Goal: Check status

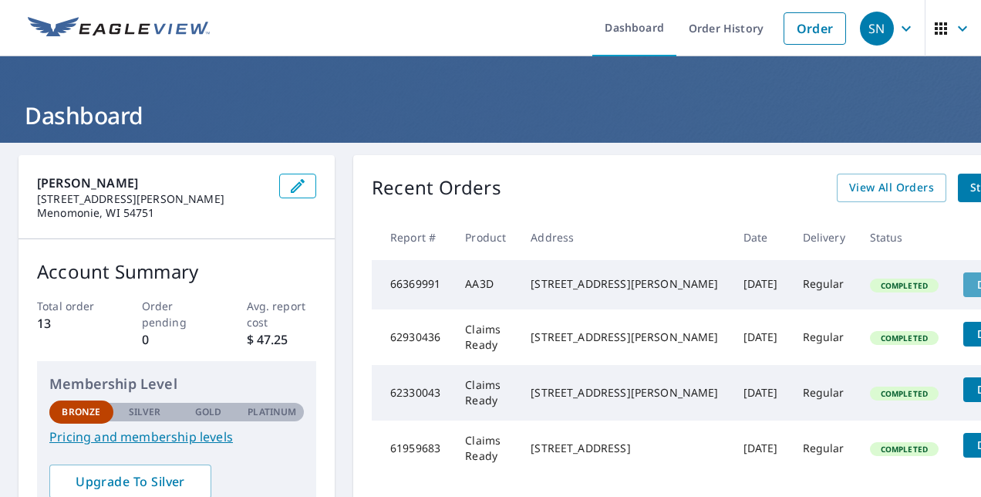
click at [972, 281] on span "Details" at bounding box center [995, 284] width 46 height 15
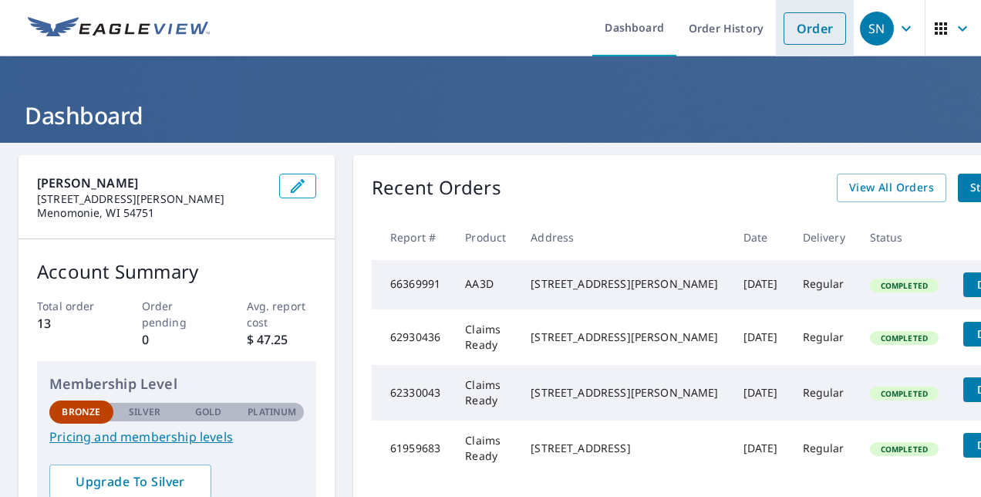
click at [814, 24] on link "Order" at bounding box center [815, 28] width 62 height 32
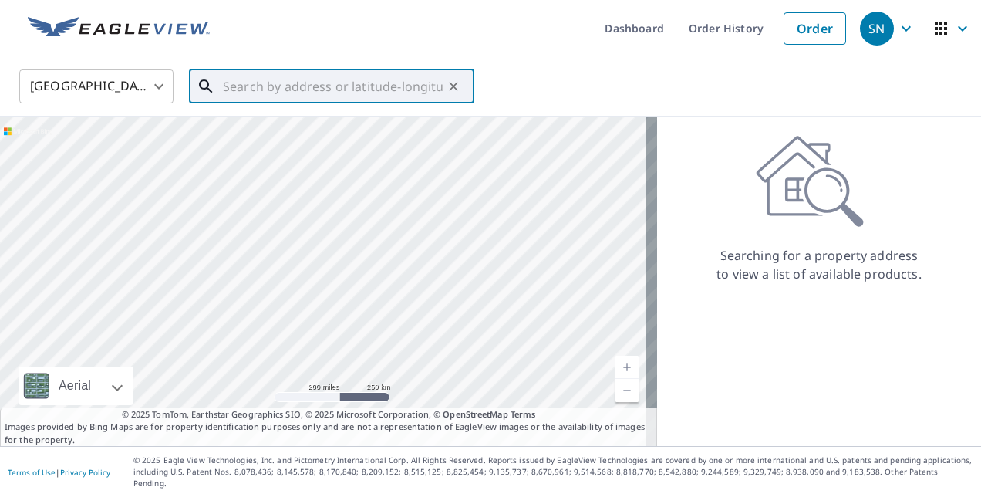
click at [348, 90] on input "text" at bounding box center [333, 86] width 220 height 43
